Goal: Communication & Community: Answer question/provide support

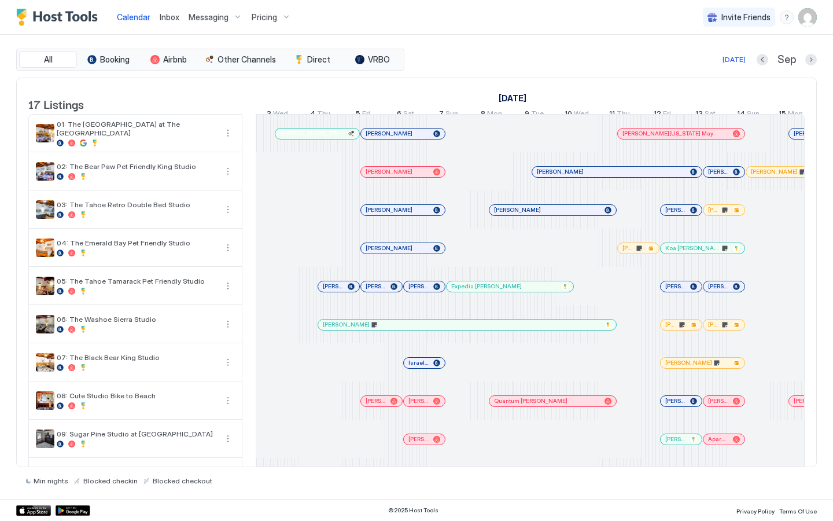
scroll to position [0, 549]
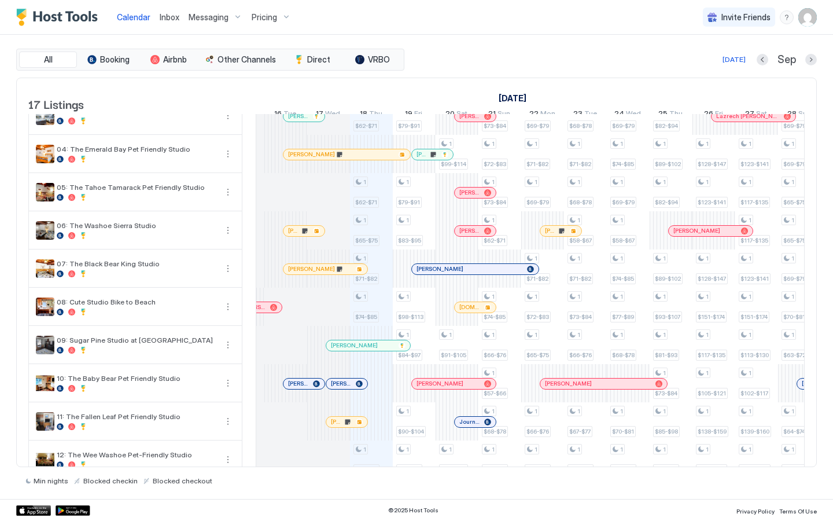
click at [170, 15] on span "Inbox" at bounding box center [170, 17] width 20 height 10
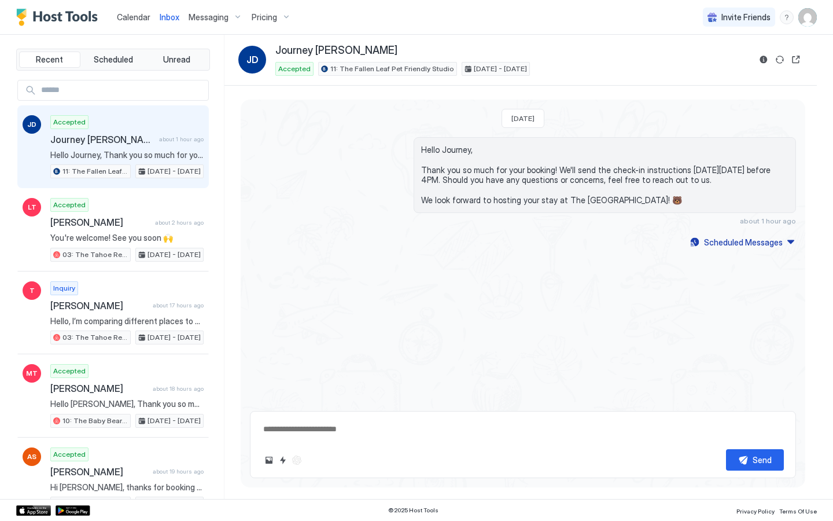
type textarea "*"
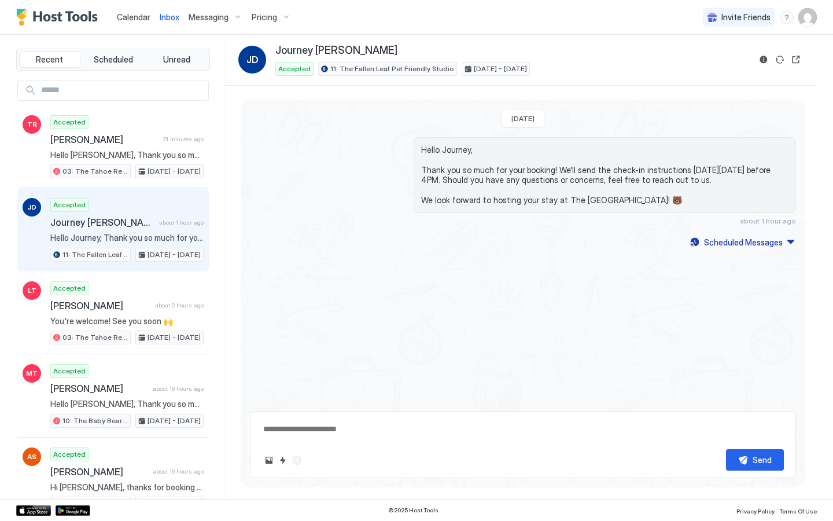
type textarea "*"
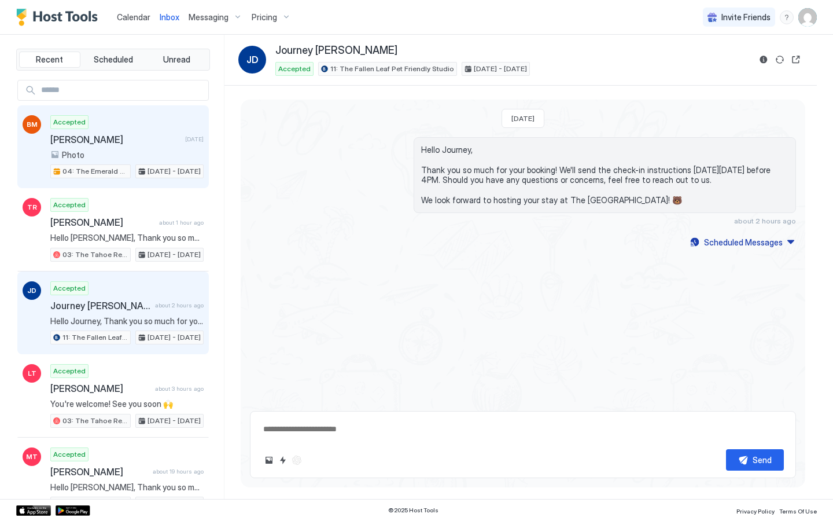
click at [109, 148] on div "Accepted Bonnie McLeskey 2 days ago Photo 04: The Emerald Bay Pet Friendly Stud…" at bounding box center [126, 147] width 153 height 64
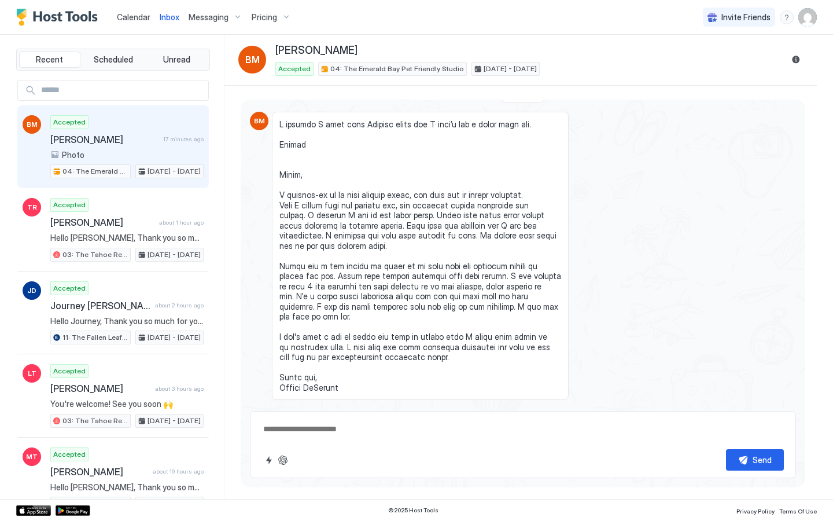
scroll to position [433, 0]
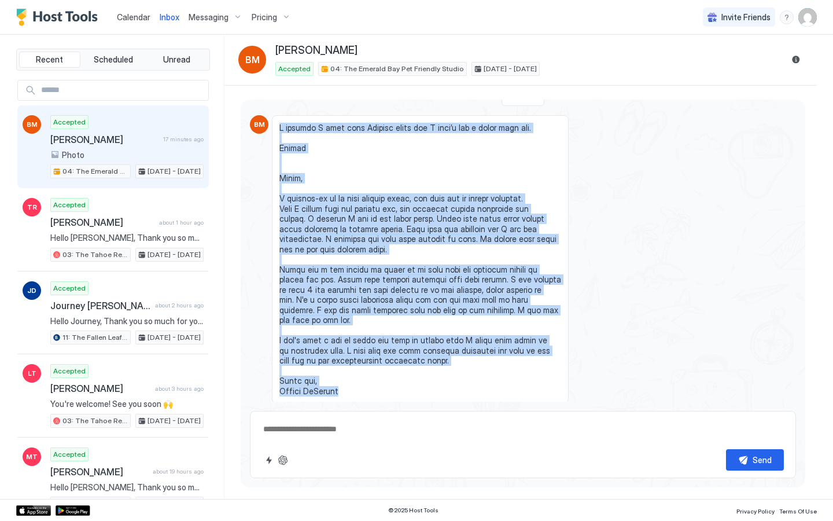
drag, startPoint x: 354, startPoint y: 396, endPoint x: 278, endPoint y: 130, distance: 276.6
click at [278, 130] on div at bounding box center [420, 259] width 297 height 289
copy span "I thought I sent this Tuesday night but I didn’t see a reply from you. Bonnie H…"
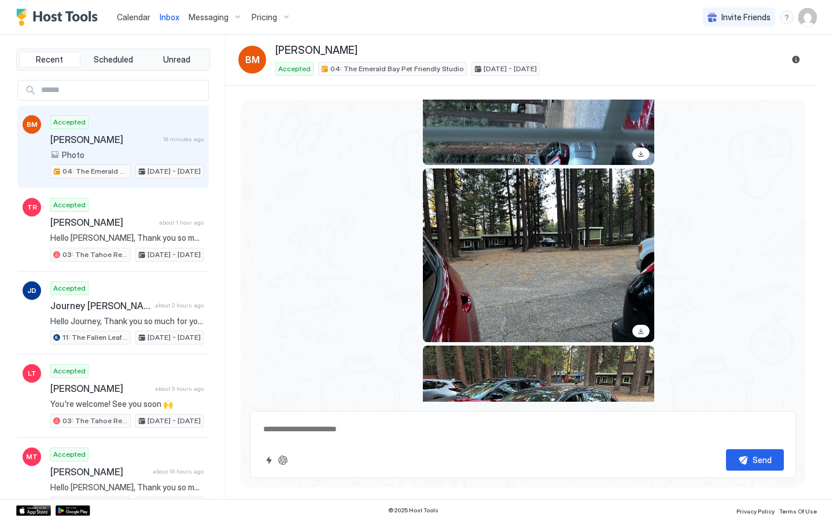
scroll to position [1278, 0]
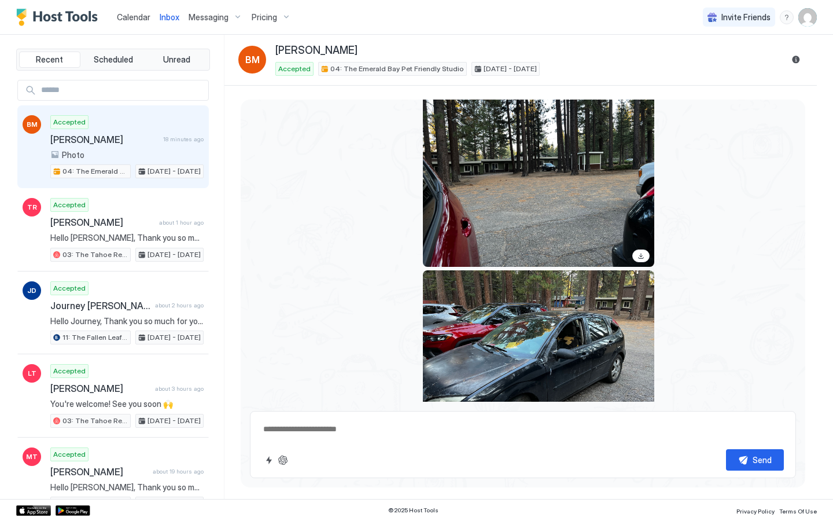
click at [490, 334] on div "View image" at bounding box center [538, 357] width 231 height 174
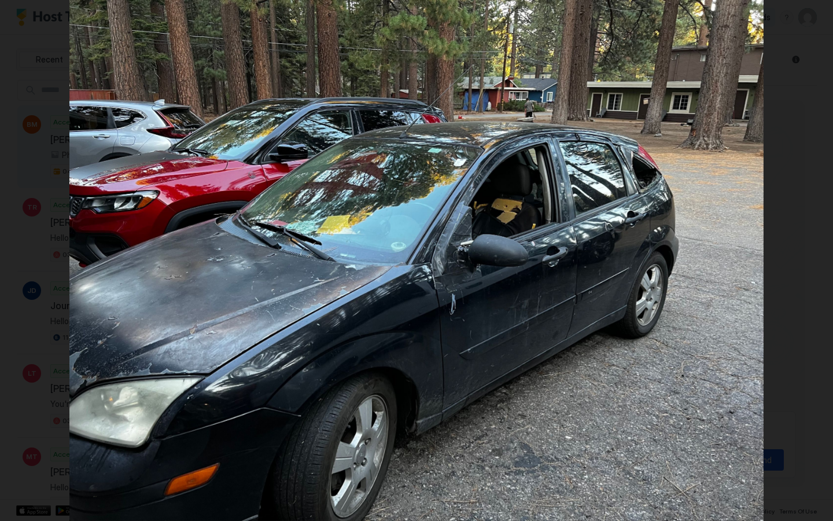
click at [817, 347] on div at bounding box center [416, 260] width 833 height 521
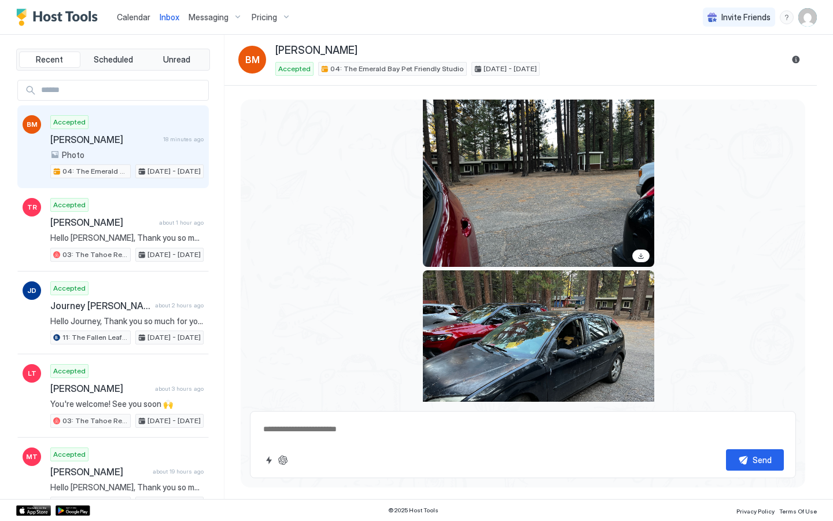
click at [546, 217] on div "View image" at bounding box center [538, 180] width 231 height 174
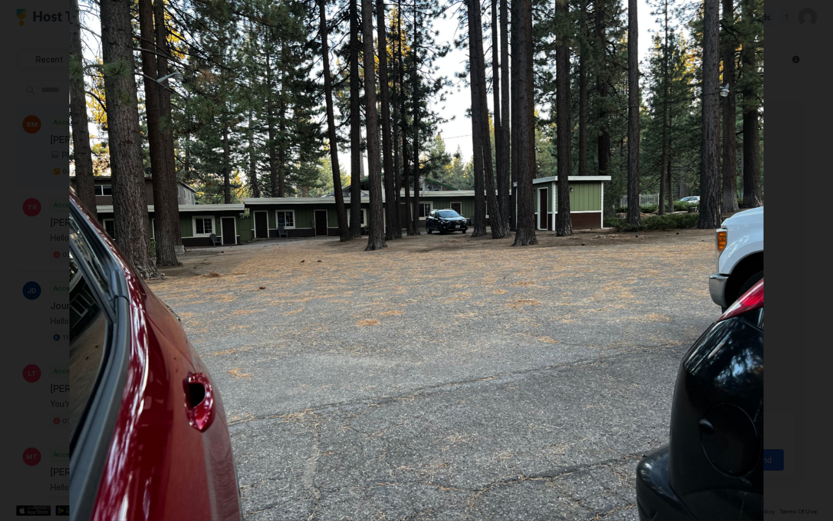
click at [825, 315] on div at bounding box center [416, 260] width 833 height 521
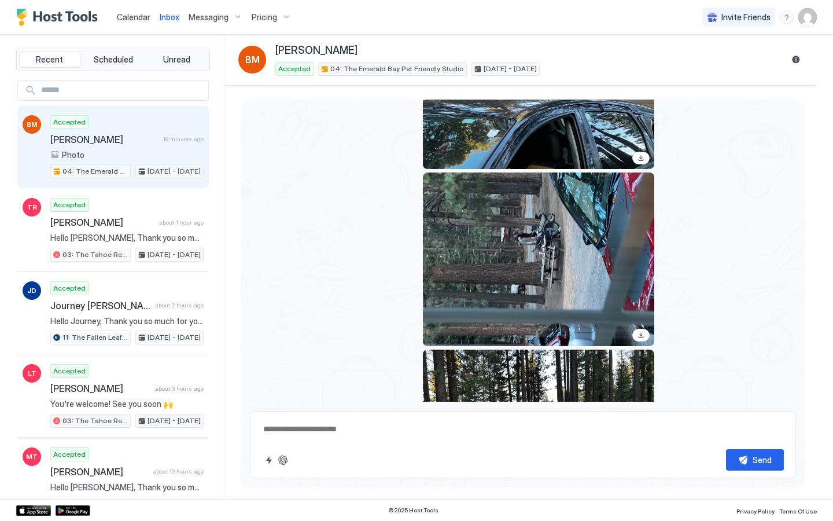
scroll to position [1018, 0]
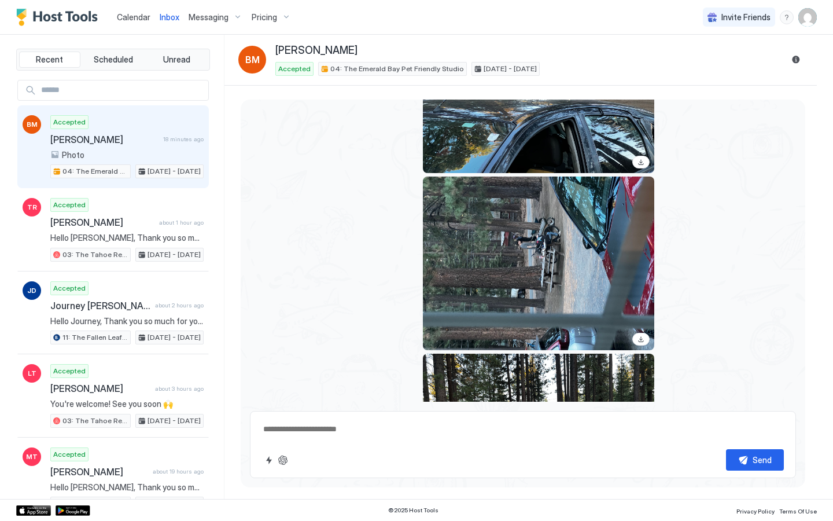
click at [574, 242] on div "View image" at bounding box center [538, 264] width 231 height 174
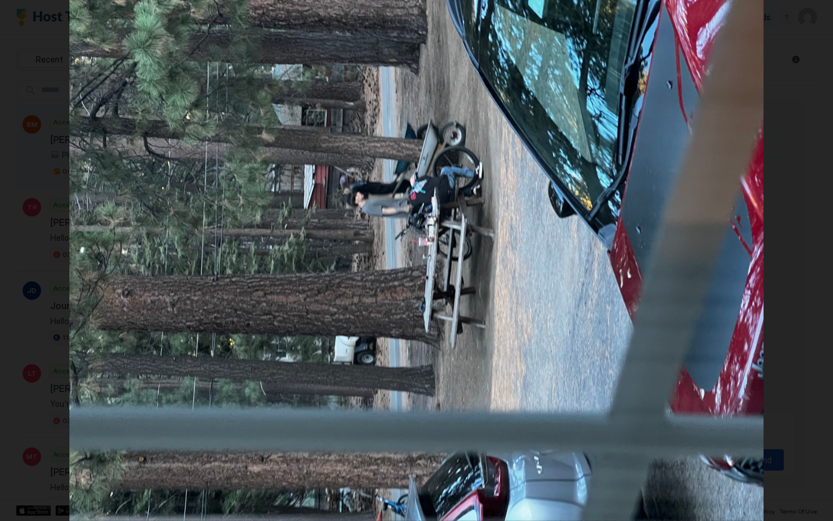
click at [791, 288] on div at bounding box center [416, 260] width 833 height 521
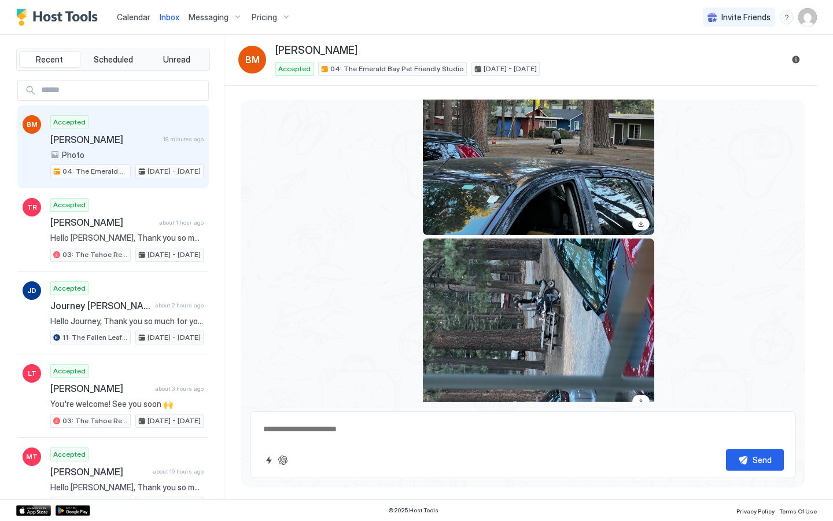
scroll to position [933, 0]
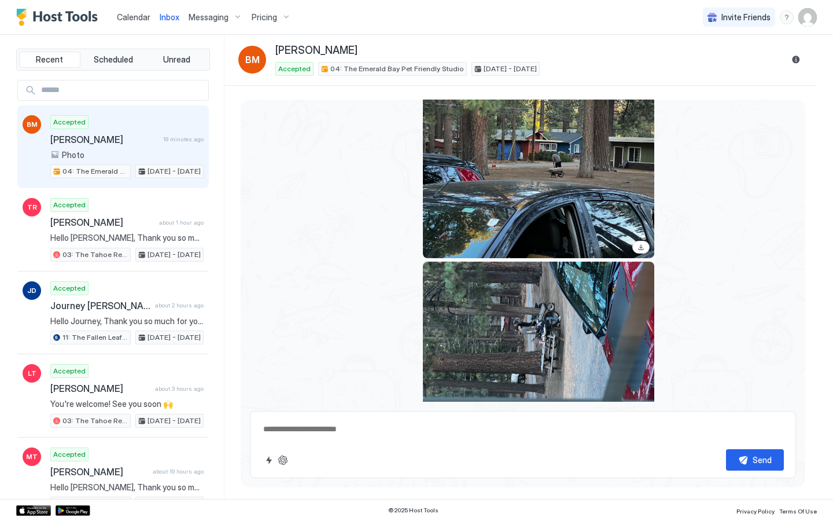
click at [535, 182] on div "View image" at bounding box center [538, 171] width 231 height 174
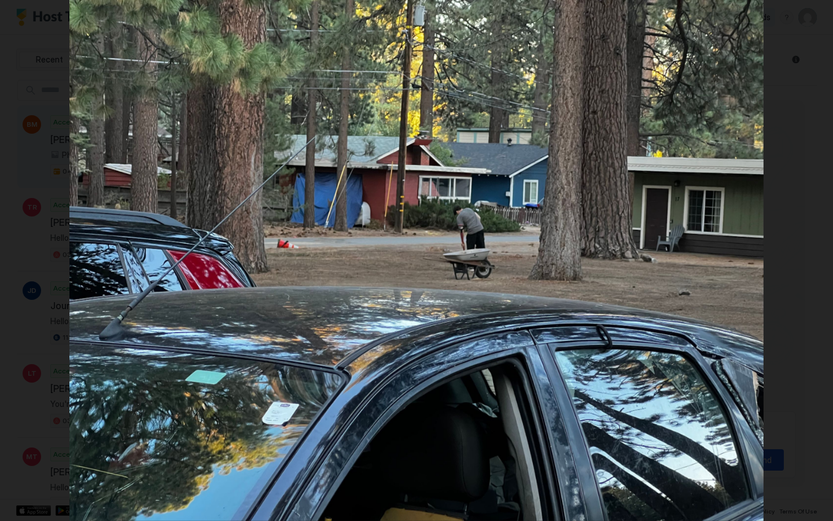
click at [788, 295] on div at bounding box center [416, 260] width 833 height 521
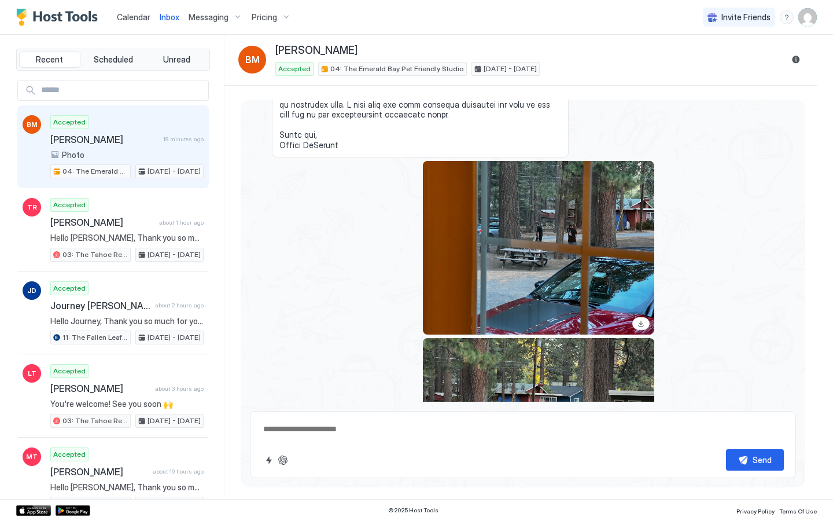
scroll to position [678, 0]
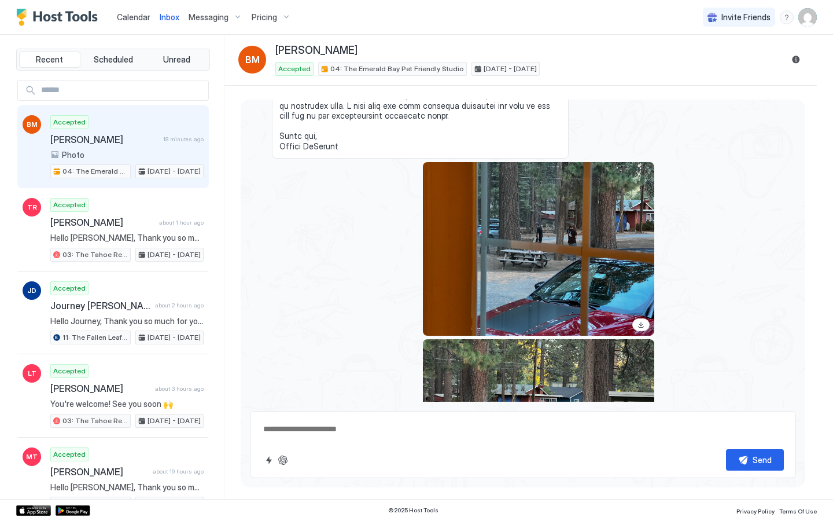
click at [534, 221] on div "View image" at bounding box center [538, 249] width 231 height 174
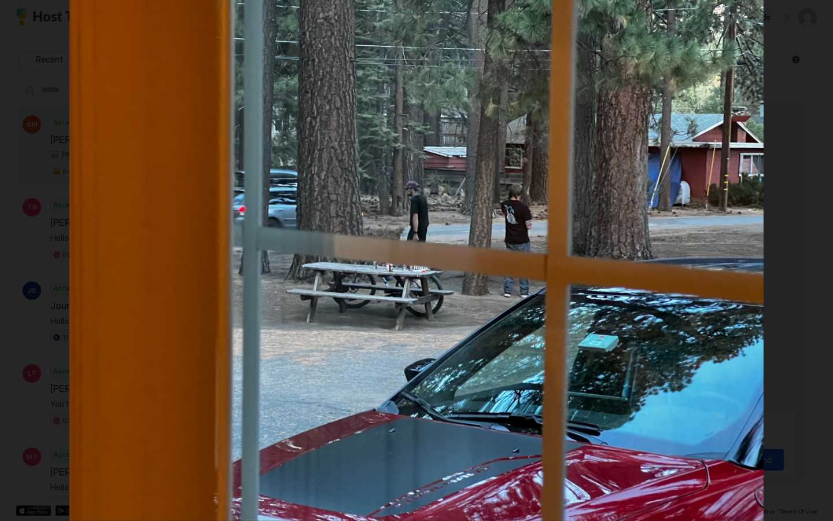
click at [799, 272] on div at bounding box center [416, 260] width 833 height 521
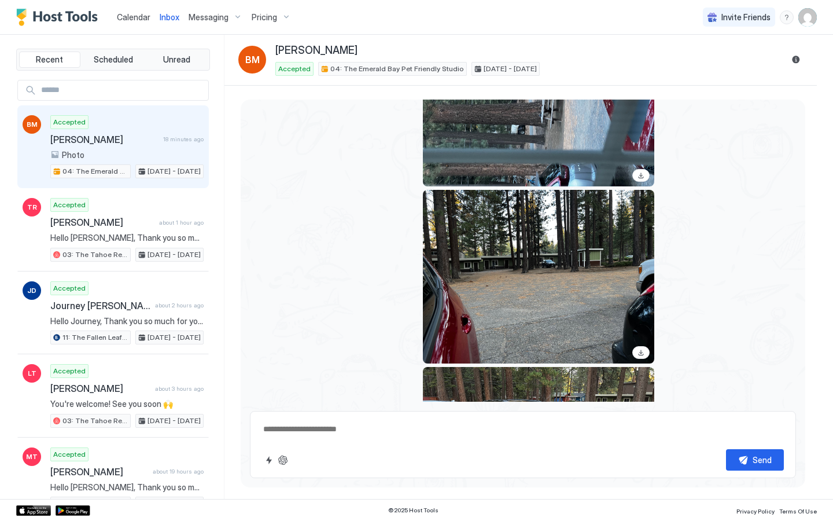
scroll to position [1333, 0]
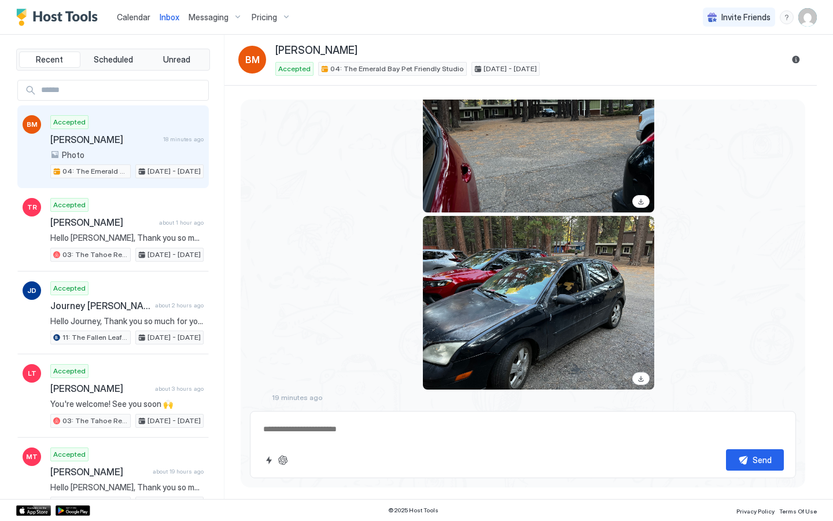
click at [246, 416] on div "Last Monday Hello Bonnie, Thank you so much for your booking! We'll send the ch…" at bounding box center [523, 289] width 565 height 379
click at [289, 425] on textarea at bounding box center [523, 428] width 522 height 21
click at [266, 460] on button "Quick reply" at bounding box center [269, 460] width 14 height 14
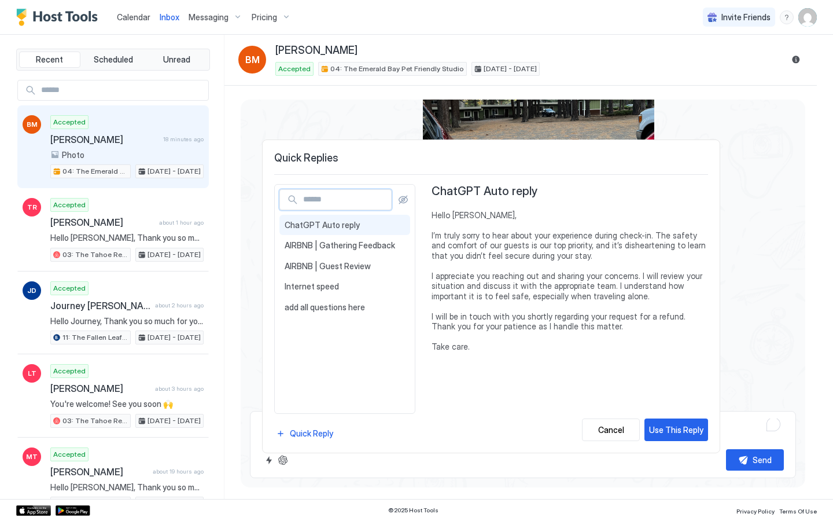
click at [341, 194] on input "Input Field" at bounding box center [345, 200] width 93 height 20
click at [812, 186] on div at bounding box center [416, 260] width 833 height 521
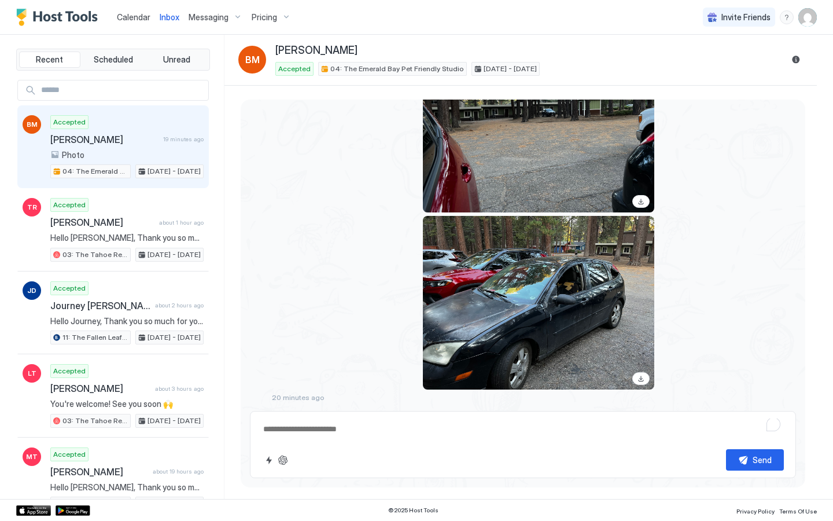
click at [133, 19] on span "Calendar" at bounding box center [134, 17] width 34 height 10
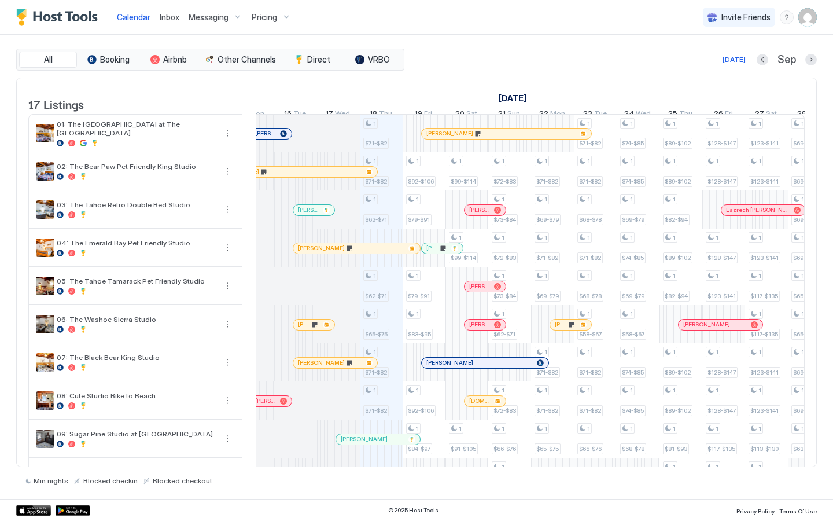
click at [332, 253] on div "[PERSON_NAME]" at bounding box center [356, 248] width 127 height 10
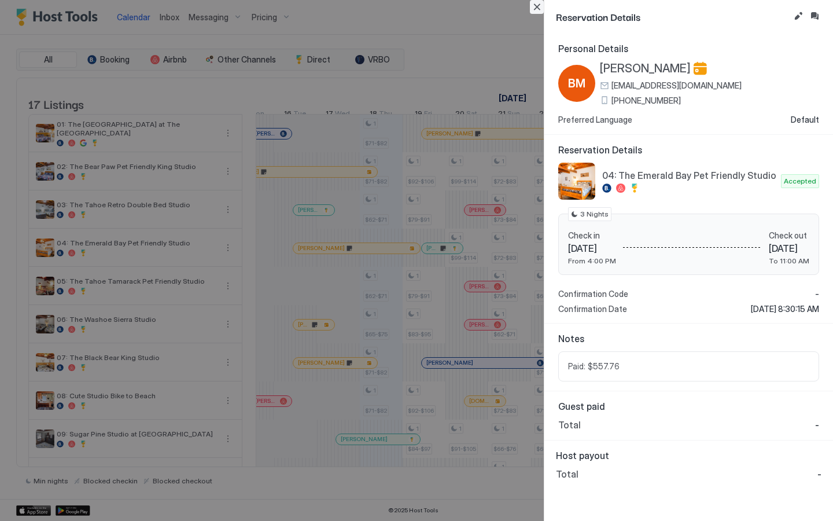
drag, startPoint x: 538, startPoint y: 10, endPoint x: 538, endPoint y: 454, distance: 444.4
click at [538, 10] on button "Close" at bounding box center [537, 7] width 14 height 14
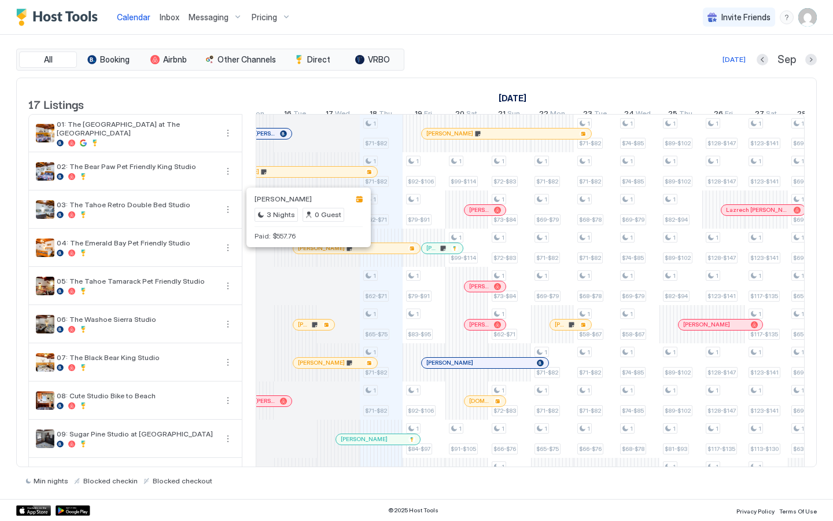
click at [307, 253] on div at bounding box center [306, 248] width 9 height 9
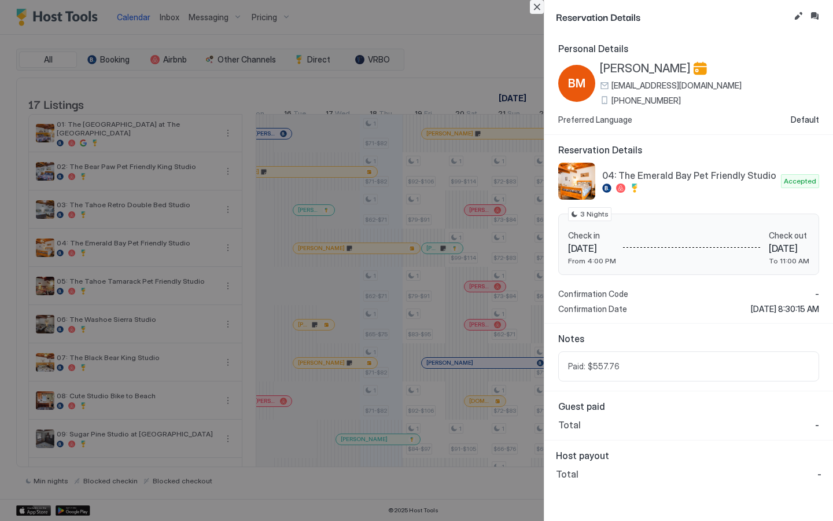
drag, startPoint x: 532, startPoint y: 6, endPoint x: 532, endPoint y: 450, distance: 444.4
click at [532, 6] on button "Close" at bounding box center [537, 7] width 14 height 14
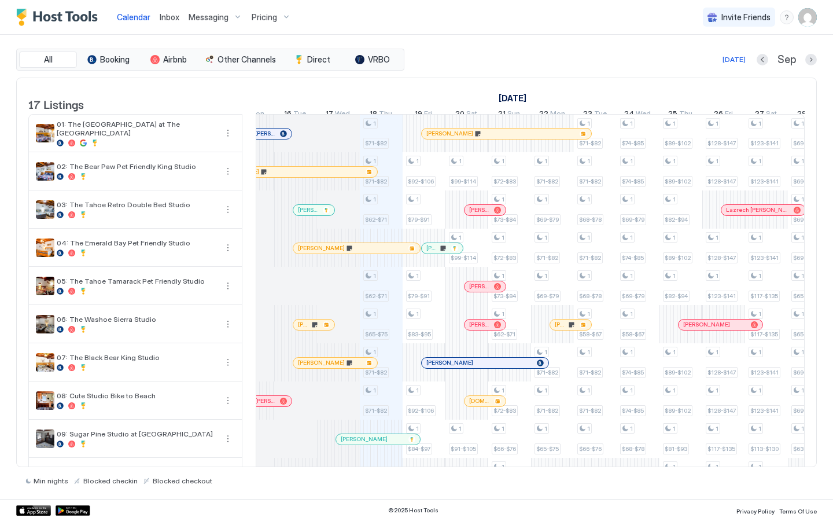
click at [167, 16] on span "Inbox" at bounding box center [170, 17] width 20 height 10
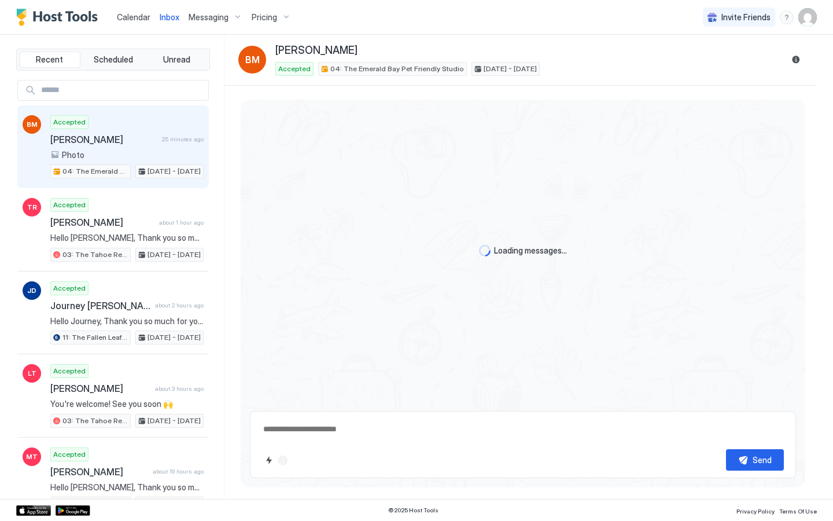
scroll to position [547, 0]
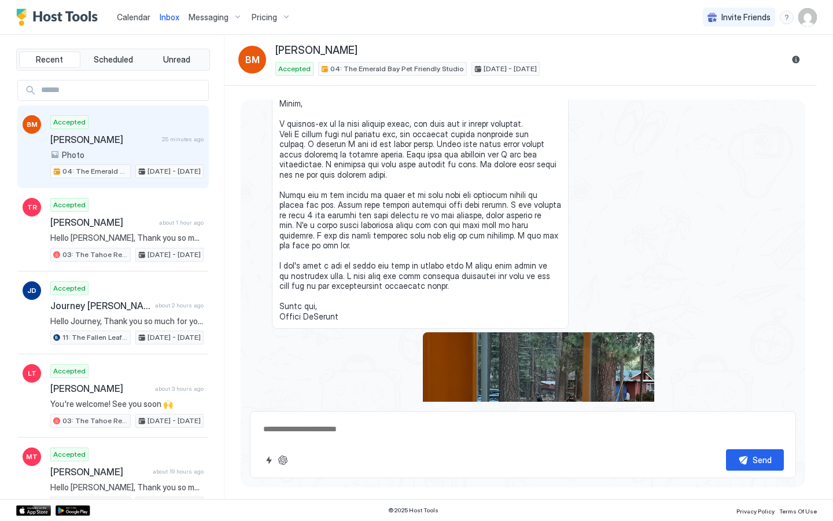
click at [58, 174] on div at bounding box center [56, 171] width 7 height 7
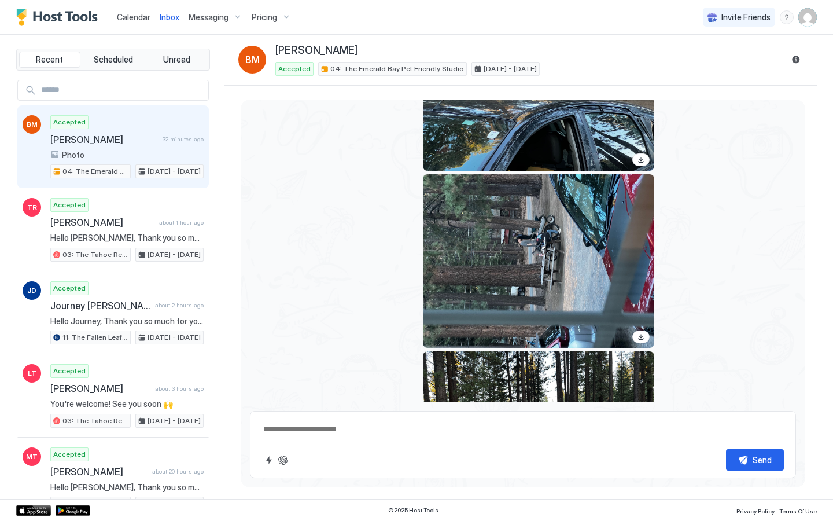
scroll to position [1333, 0]
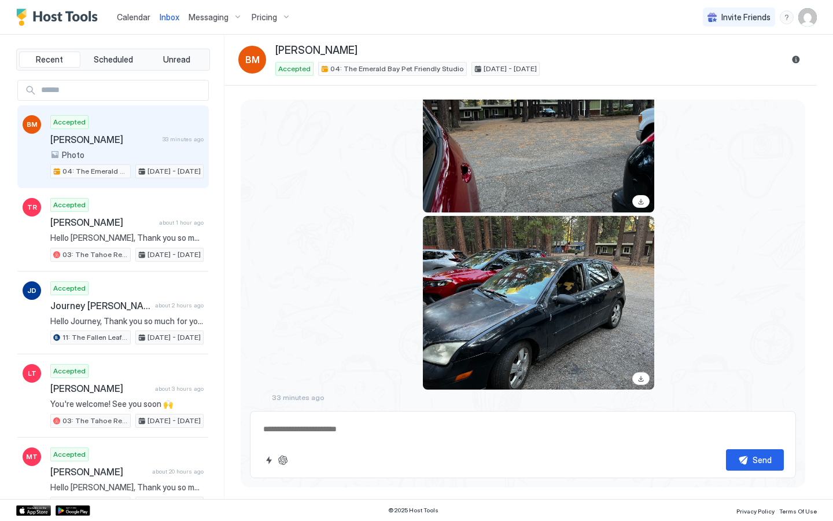
type textarea "*"
